Goal: Complete application form

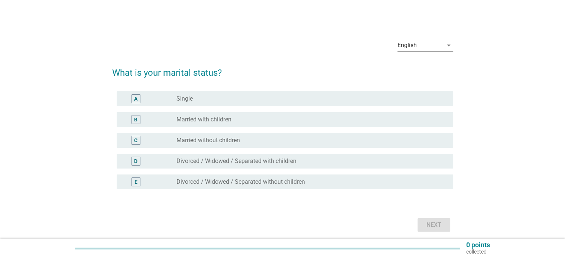
click at [206, 120] on label "Married with children" at bounding box center [203, 119] width 55 height 7
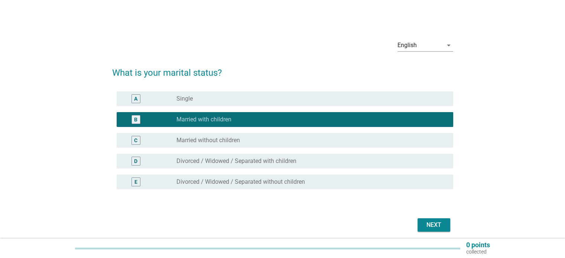
click at [434, 227] on div "Next" at bounding box center [433, 225] width 21 height 9
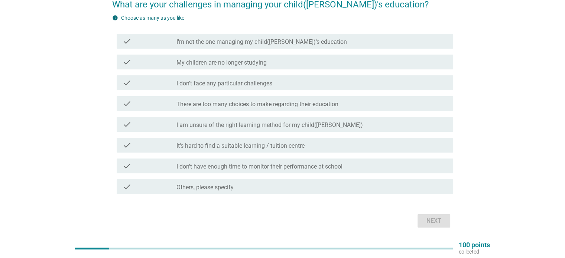
scroll to position [55, 0]
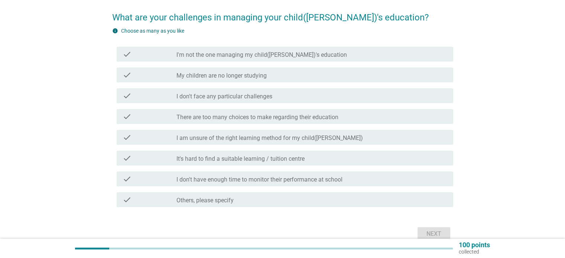
click at [247, 97] on label "I don't face any particular challenges" at bounding box center [224, 96] width 96 height 7
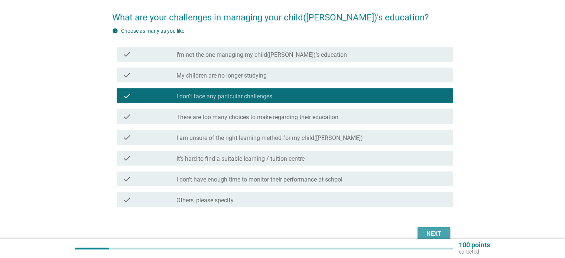
click at [433, 233] on div "Next" at bounding box center [433, 233] width 21 height 9
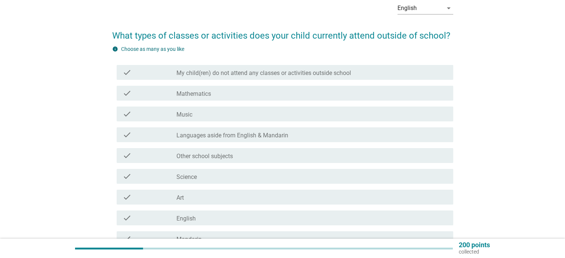
scroll to position [74, 0]
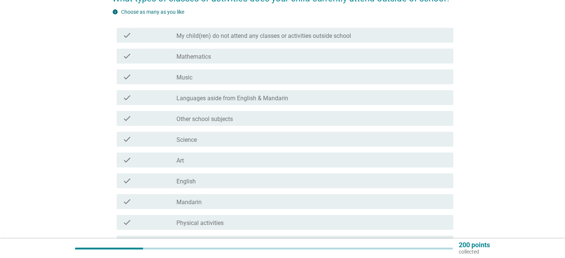
click at [252, 36] on label "My child(ren) do not attend any classes or activities outside school" at bounding box center [263, 35] width 174 height 7
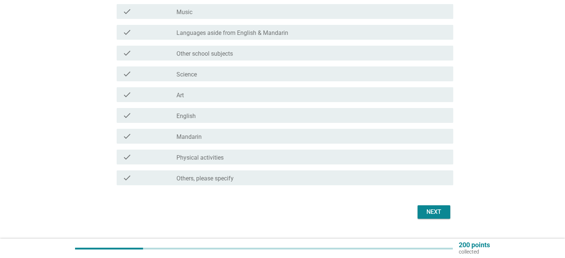
scroll to position [148, 0]
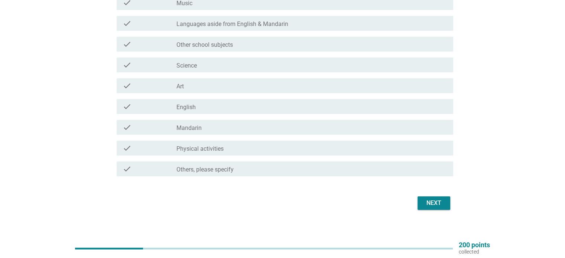
click at [435, 205] on div "Next" at bounding box center [433, 203] width 21 height 9
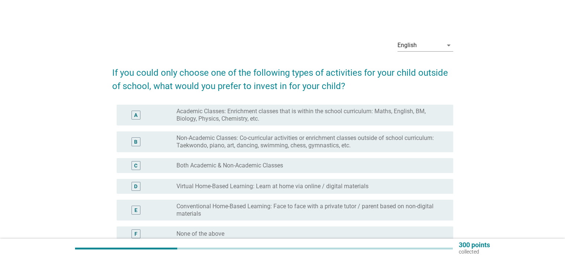
click at [272, 149] on label "Non-Academic Classes: Co-curricular activities or enrichment classes outside of…" at bounding box center [308, 141] width 264 height 15
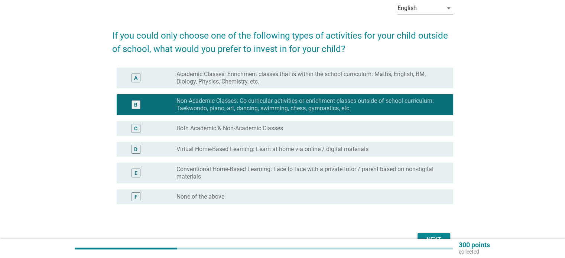
scroll to position [74, 0]
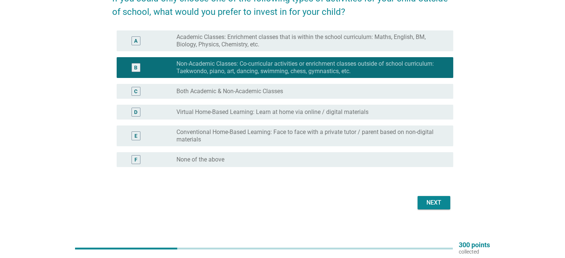
click at [435, 202] on div "Next" at bounding box center [433, 202] width 21 height 9
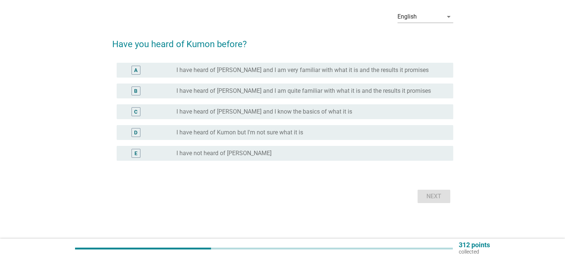
scroll to position [0, 0]
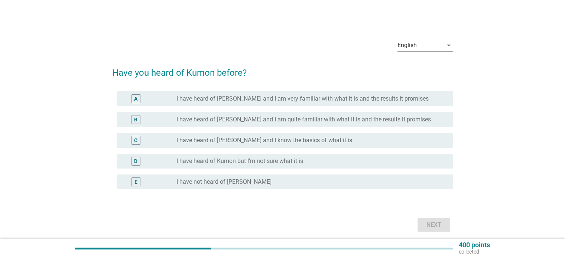
click at [264, 160] on label "I have heard of Kumon but I'm not sure what it is" at bounding box center [239, 160] width 127 height 7
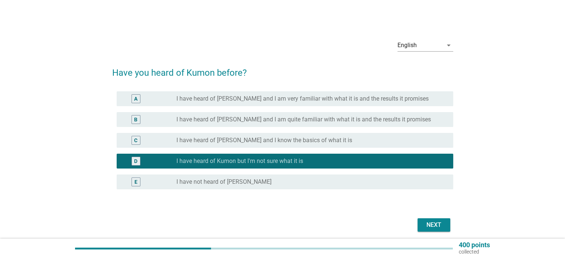
click at [266, 141] on label "I have heard of [PERSON_NAME] and I know the basics of what it is" at bounding box center [264, 140] width 176 height 7
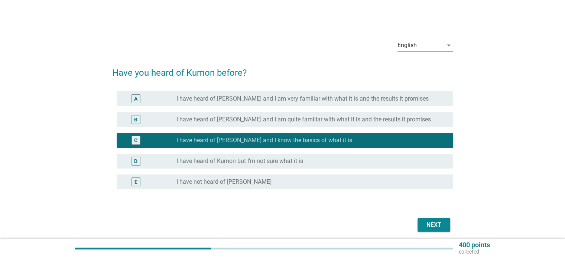
click at [429, 227] on div "Next" at bounding box center [433, 225] width 21 height 9
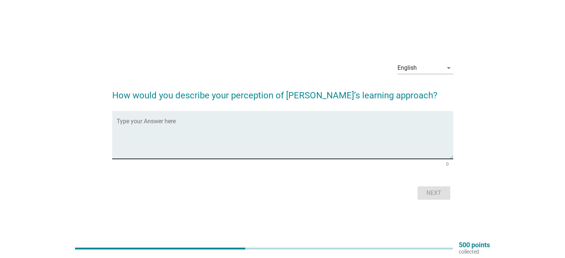
click at [278, 124] on textarea "Type your Answer here" at bounding box center [285, 139] width 336 height 39
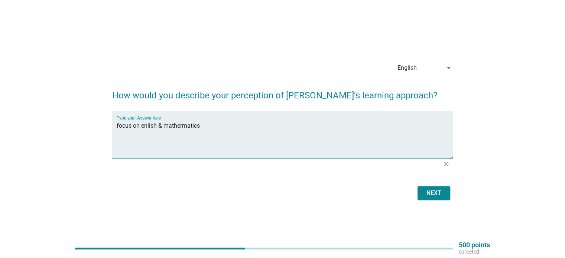
click at [148, 125] on textarea "focus on enlish & mathermatics" at bounding box center [285, 139] width 336 height 39
type textarea "focus on english & mathermatics"
click at [438, 196] on div "Next" at bounding box center [433, 193] width 21 height 9
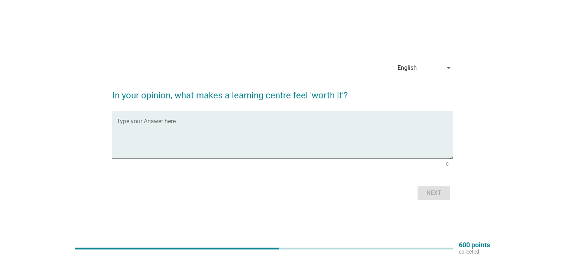
click at [168, 134] on textarea "Type your Answer here" at bounding box center [285, 139] width 336 height 39
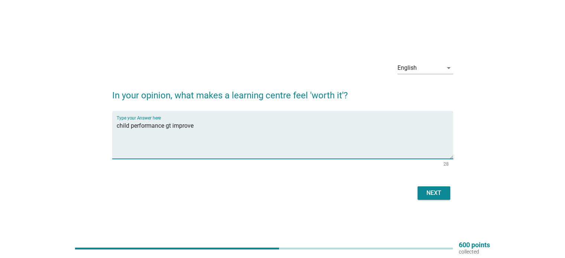
type textarea "child performance gt improve"
click at [424, 193] on div "Next" at bounding box center [433, 193] width 21 height 9
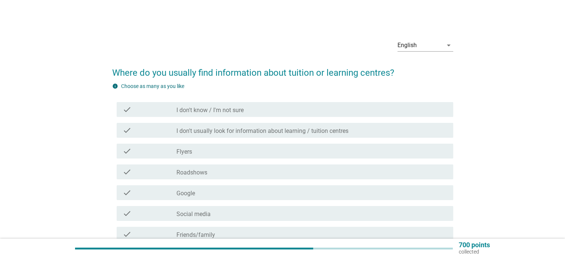
scroll to position [37, 0]
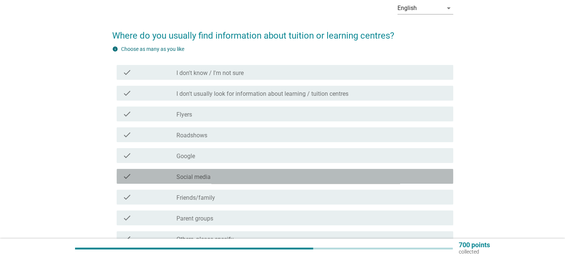
click at [209, 179] on label "Social media" at bounding box center [193, 176] width 34 height 7
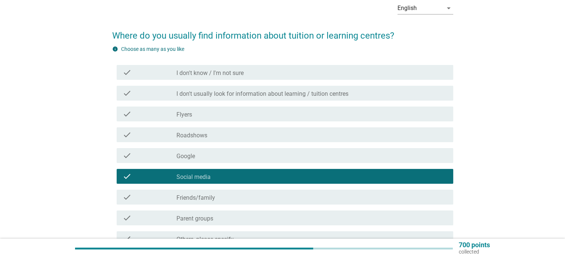
click at [211, 196] on label "Friends/family" at bounding box center [195, 197] width 39 height 7
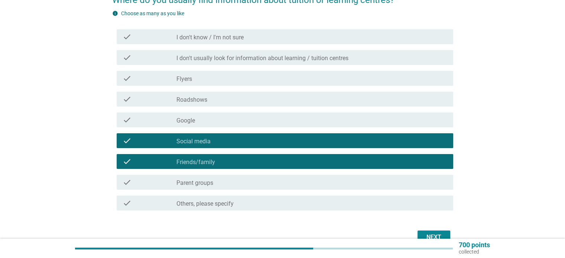
scroll to position [111, 0]
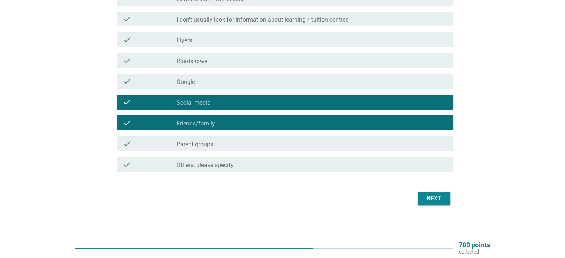
click at [215, 146] on div "check_box_outline_blank Parent groups" at bounding box center [311, 143] width 270 height 9
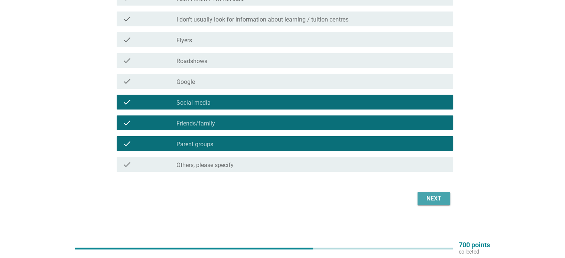
click at [429, 200] on div "Next" at bounding box center [433, 198] width 21 height 9
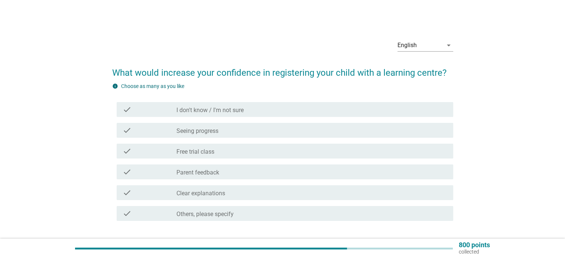
click at [194, 148] on label "Free trial class" at bounding box center [195, 151] width 38 height 7
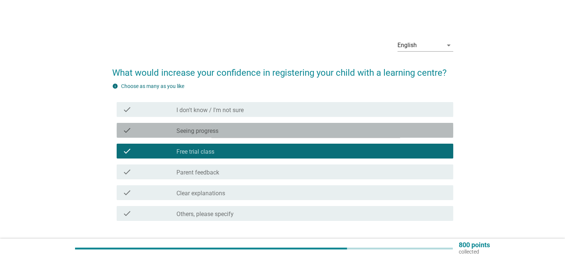
click at [197, 130] on label "Seeing progress" at bounding box center [197, 130] width 42 height 7
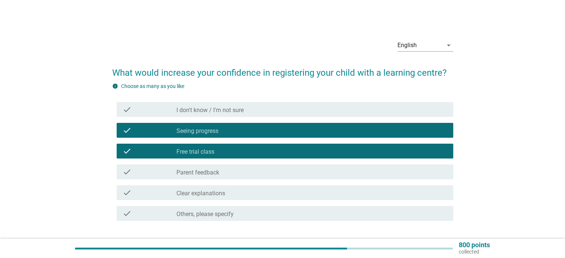
click at [196, 174] on label "Parent feedback" at bounding box center [197, 172] width 43 height 7
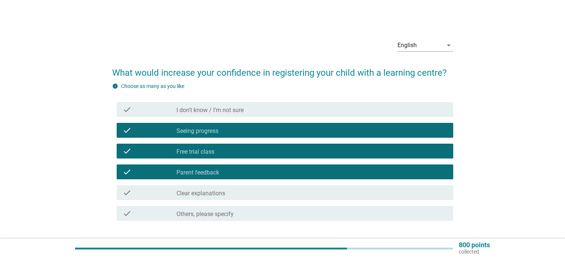
click at [198, 193] on label "Clear explanations" at bounding box center [200, 193] width 49 height 7
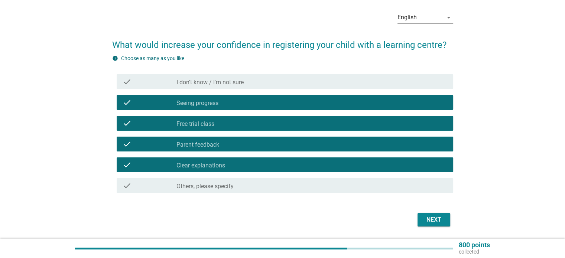
scroll to position [51, 0]
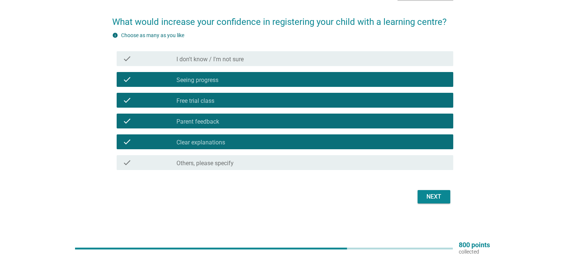
click at [437, 199] on div "Next" at bounding box center [433, 196] width 21 height 9
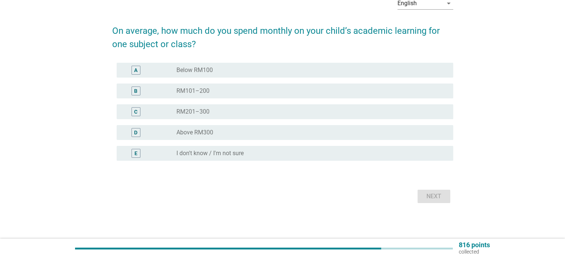
scroll to position [0, 0]
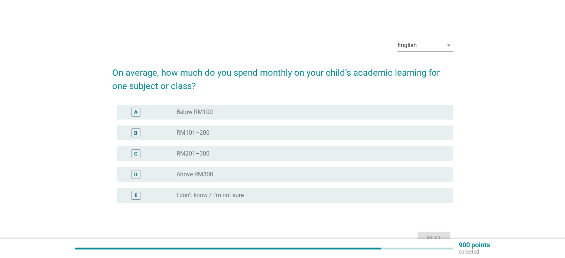
click at [209, 133] on div "radio_button_unchecked RM101–200" at bounding box center [308, 132] width 264 height 7
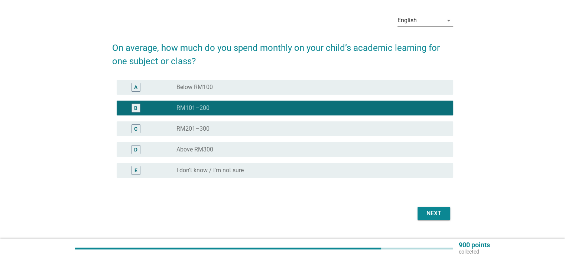
scroll to position [37, 0]
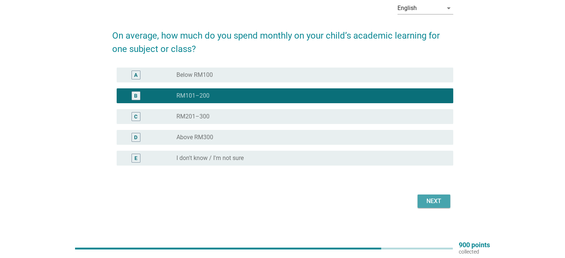
click at [425, 205] on div "Next" at bounding box center [433, 201] width 21 height 9
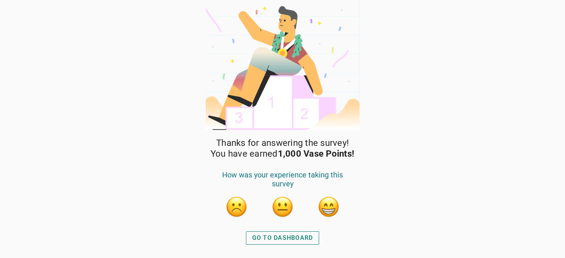
click at [279, 240] on div "GO TO DASHBOARD" at bounding box center [282, 237] width 61 height 9
